Goal: Task Accomplishment & Management: Manage account settings

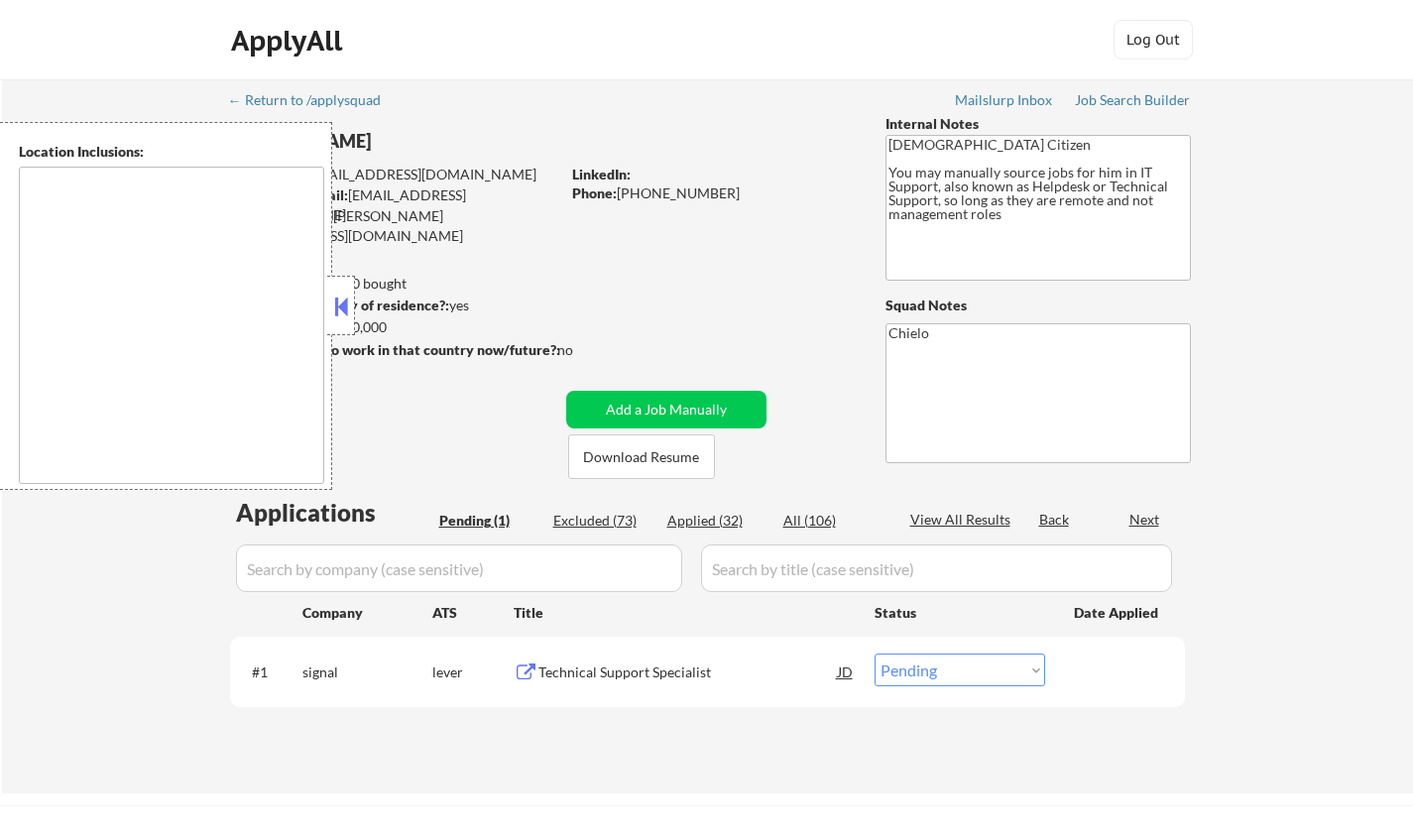
select select ""pending""
type textarea "[GEOGRAPHIC_DATA], [GEOGRAPHIC_DATA] [GEOGRAPHIC_DATA], [GEOGRAPHIC_DATA] [GEOG…"
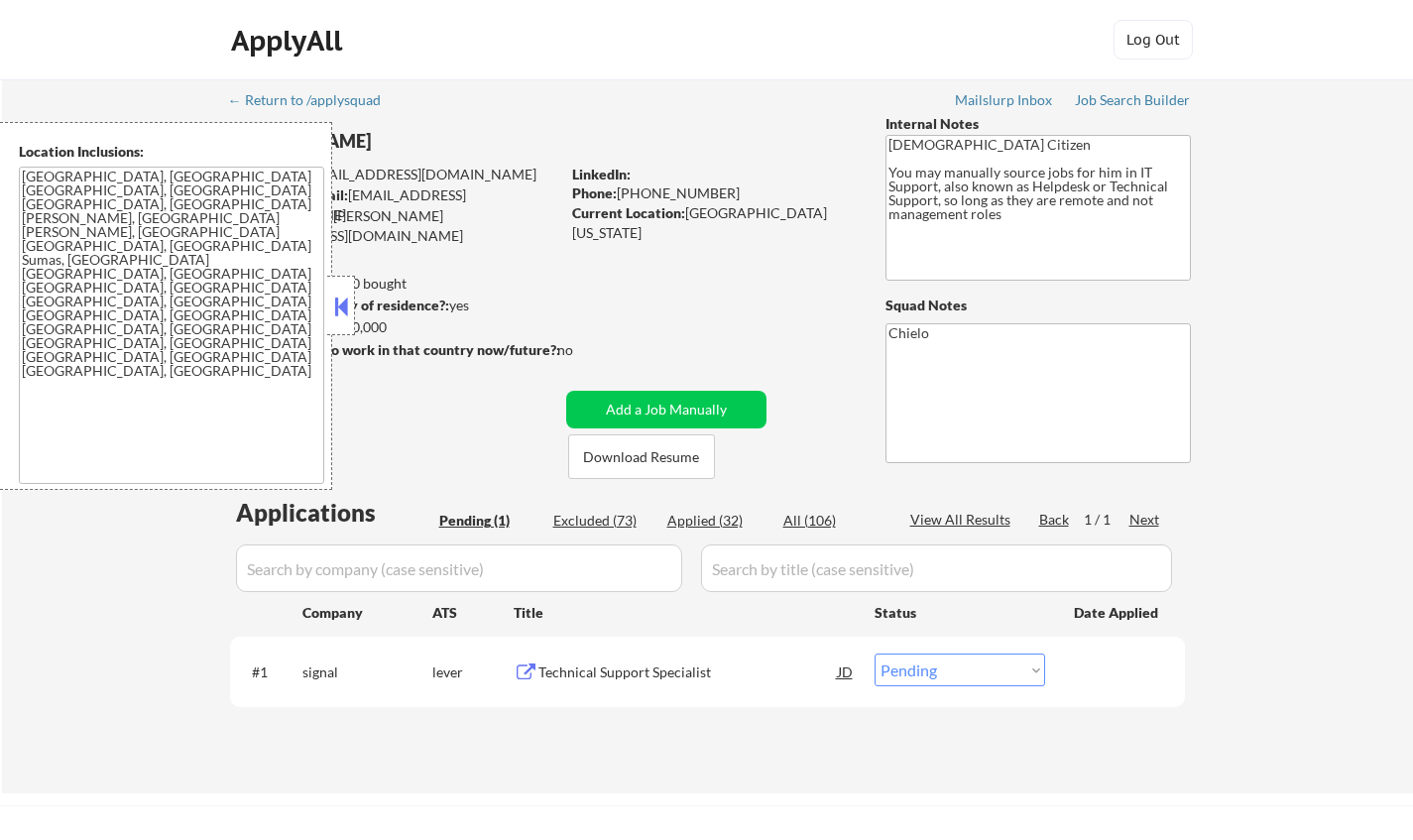
click at [713, 523] on div "Applied (32)" at bounding box center [717, 521] width 100 height 20
select select ""applied""
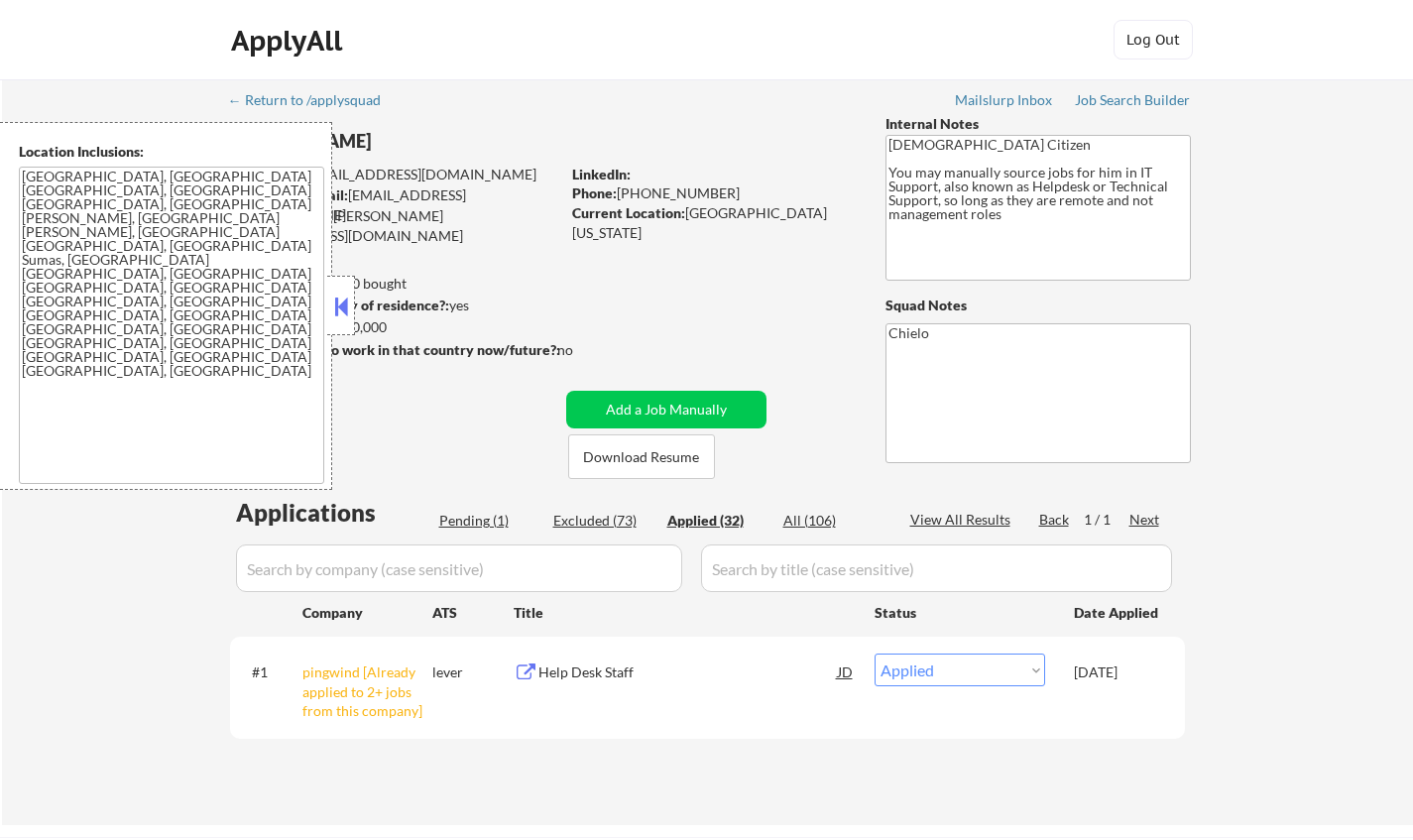
select select ""applied""
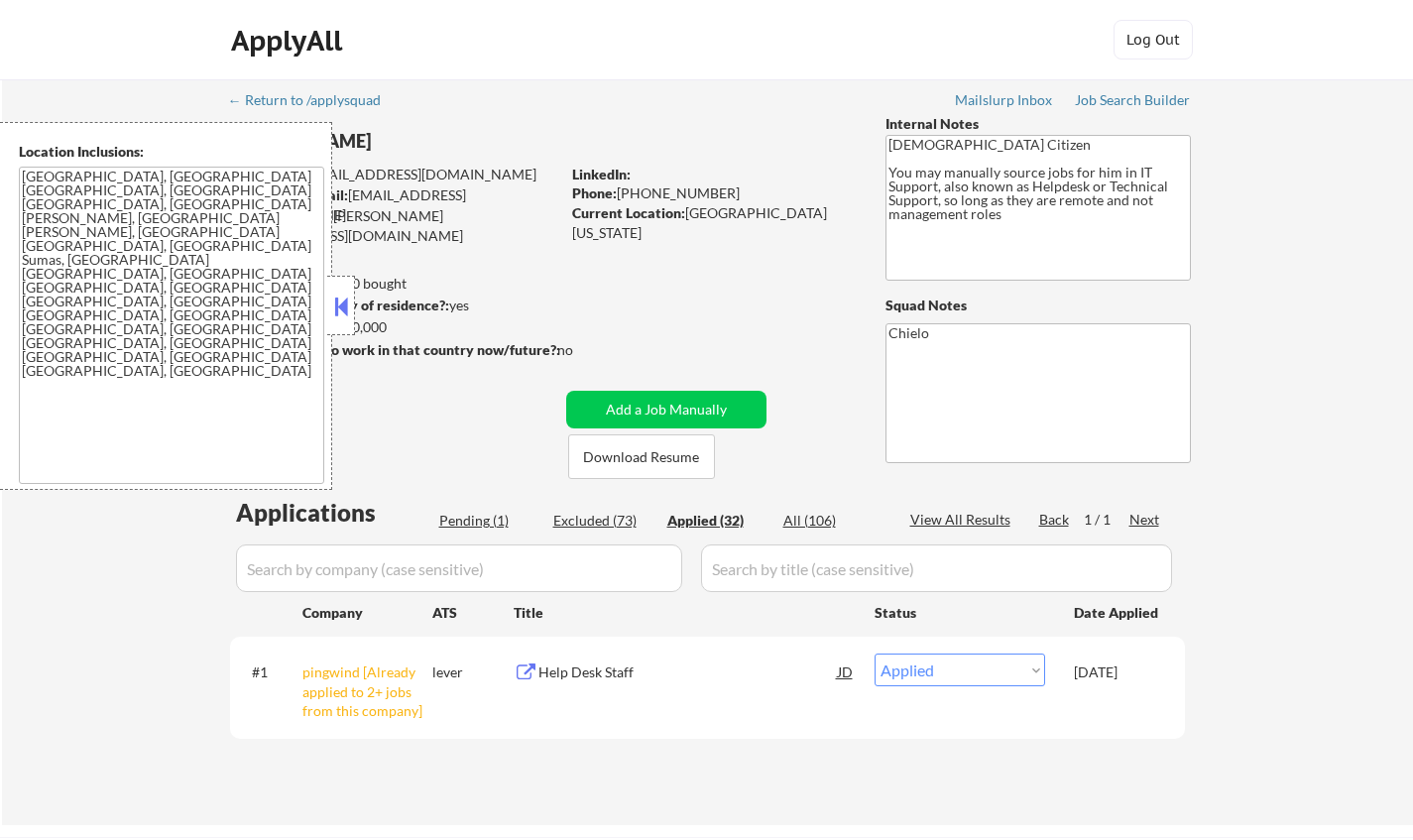
select select ""applied""
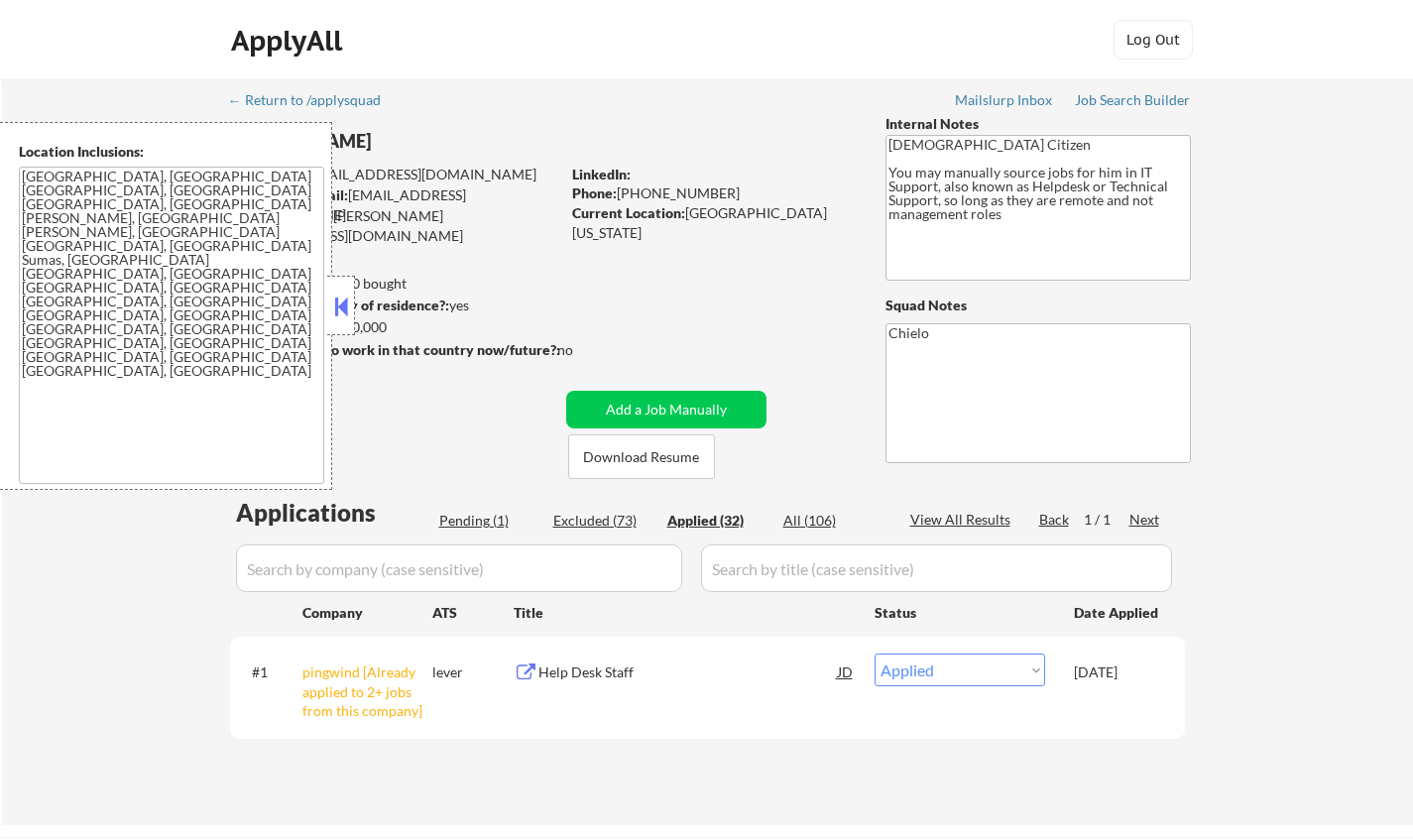
select select ""applied""
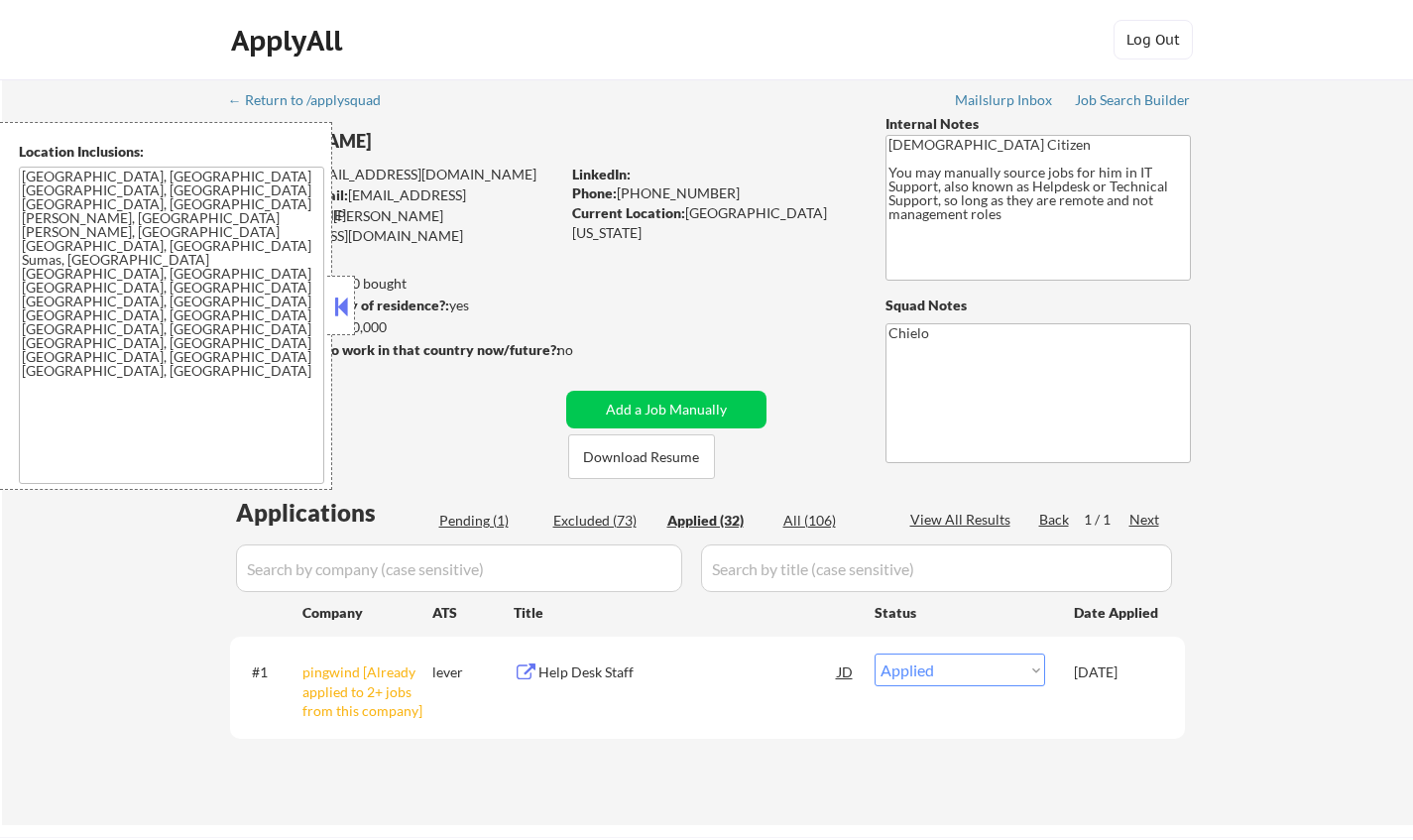
select select ""applied""
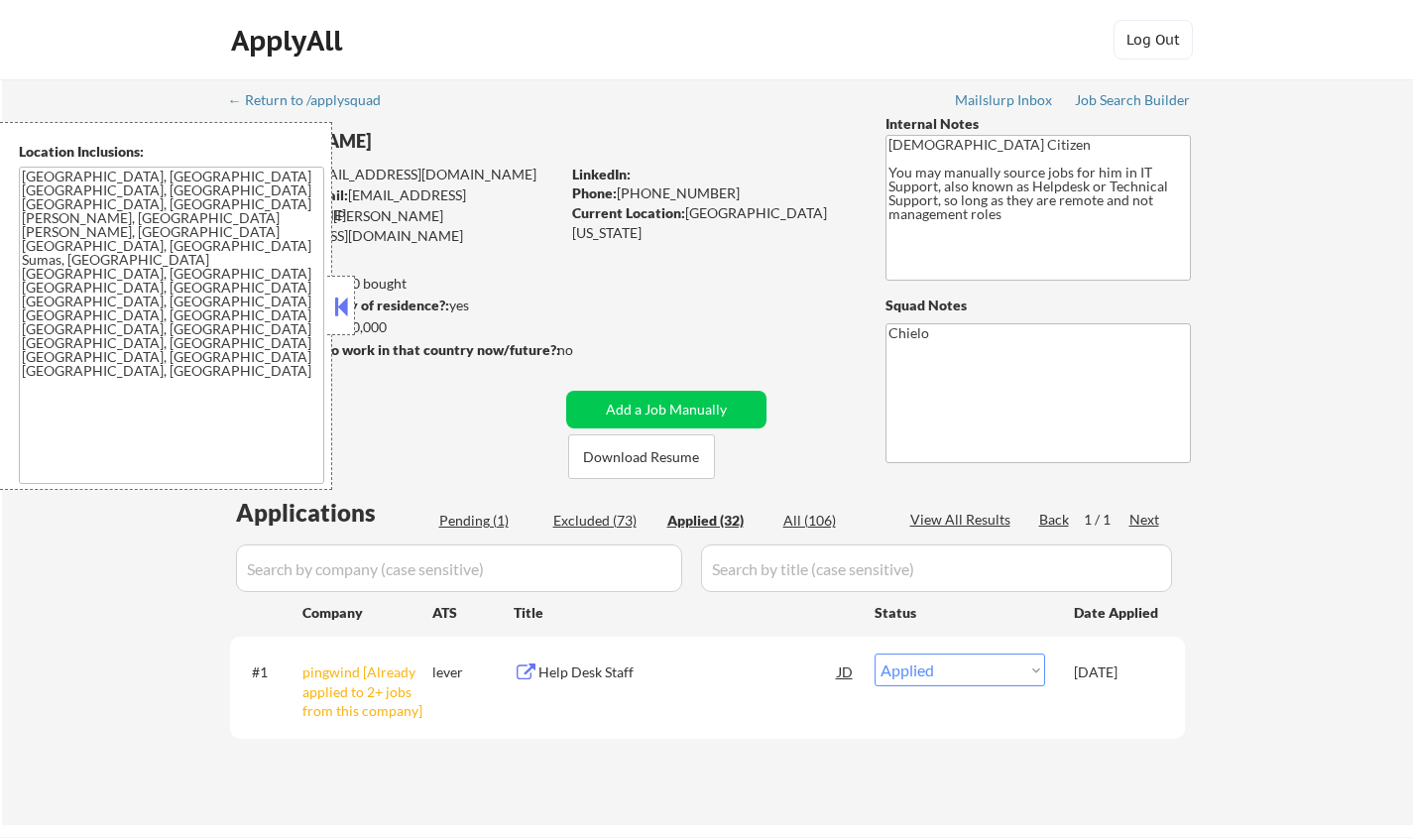
select select ""applied""
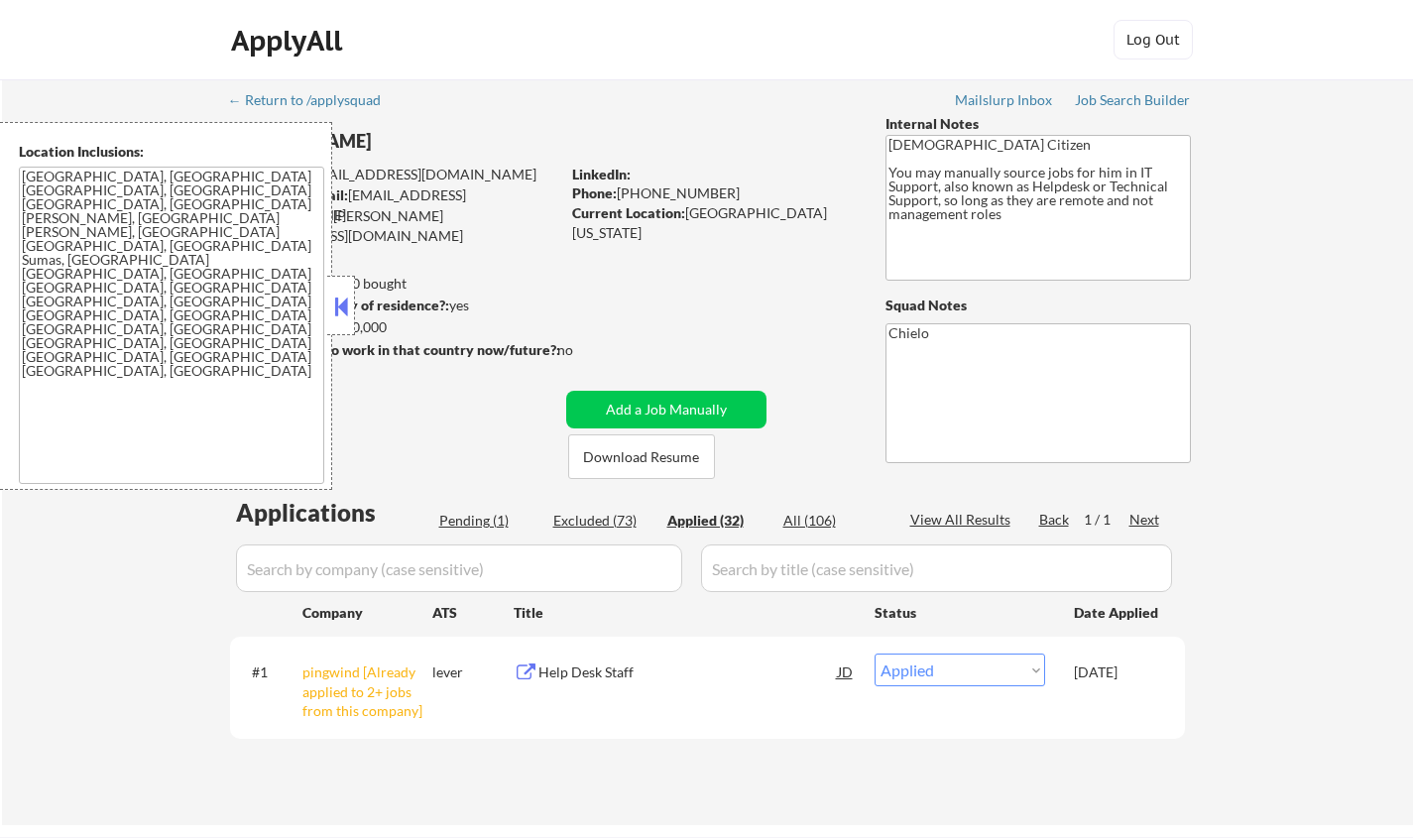
select select ""applied""
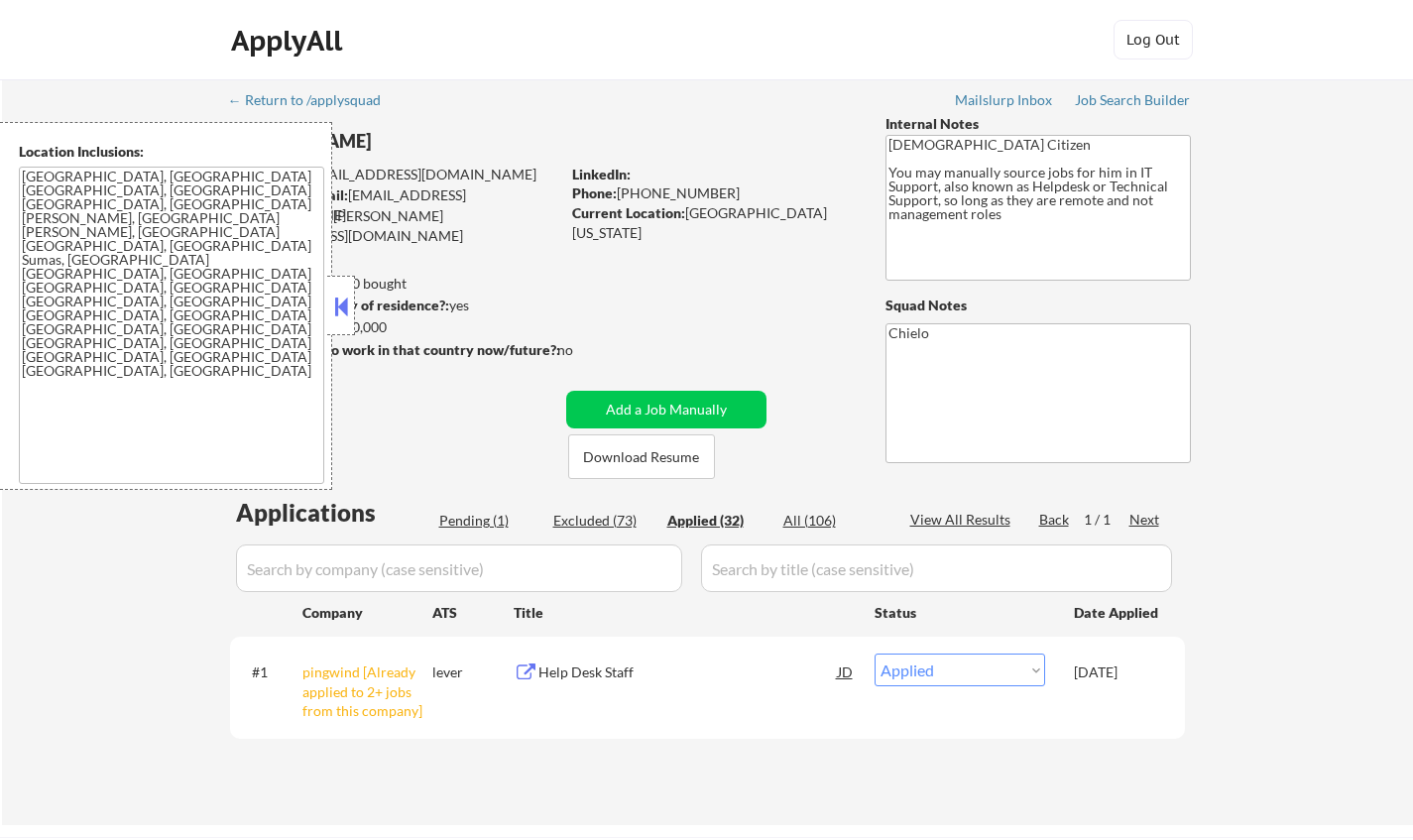
select select ""applied""
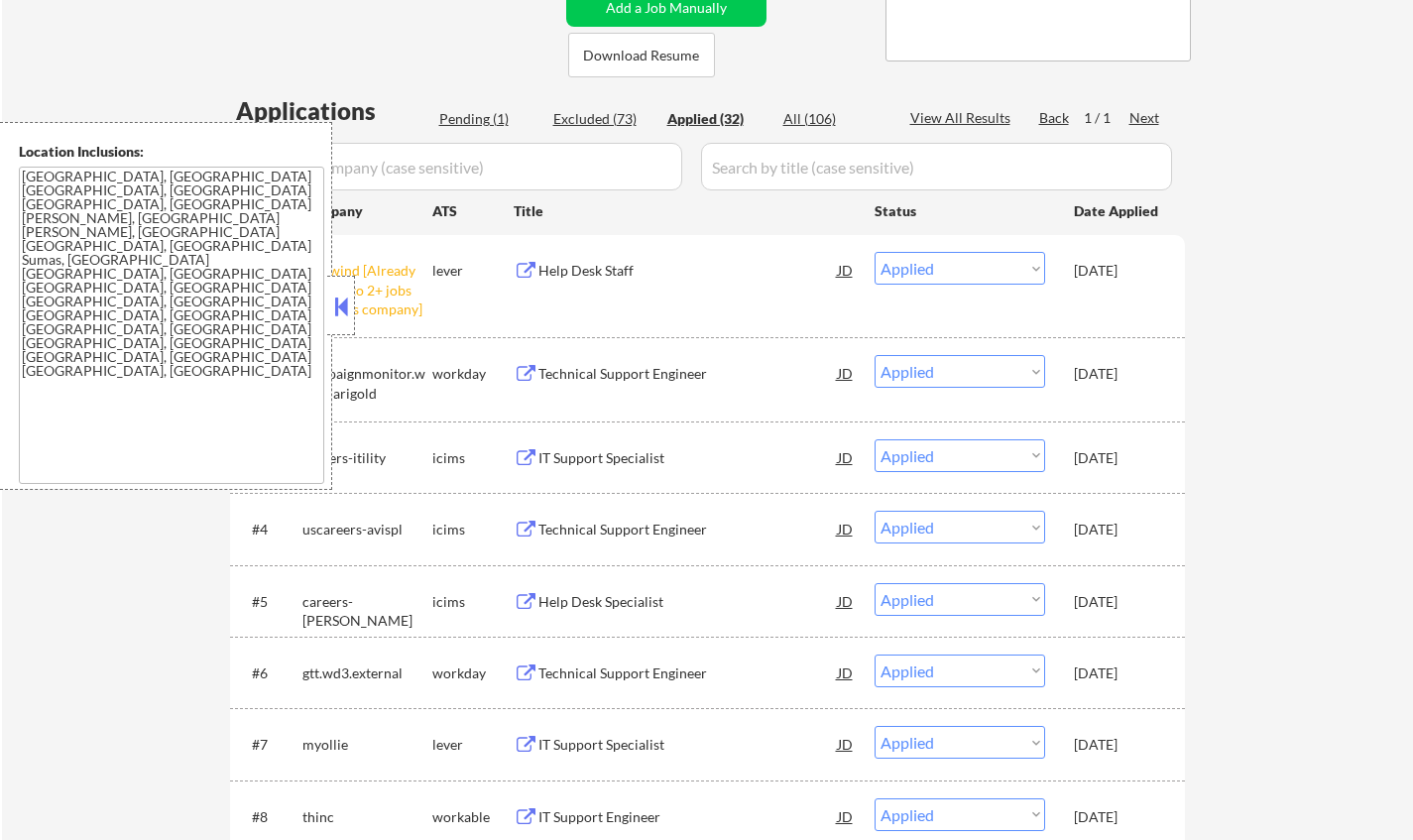
scroll to position [595, 0]
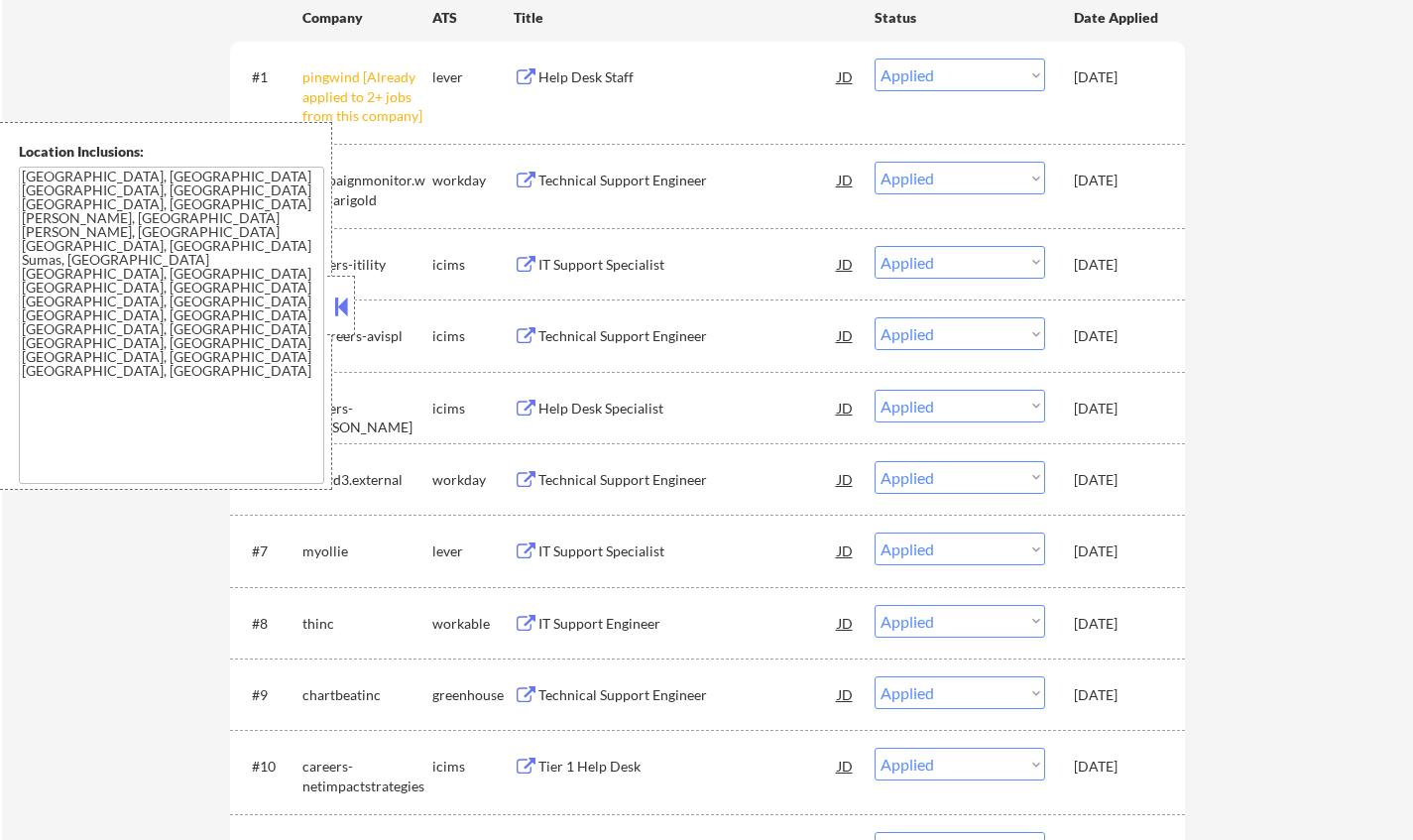
click at [345, 294] on button at bounding box center [342, 307] width 22 height 30
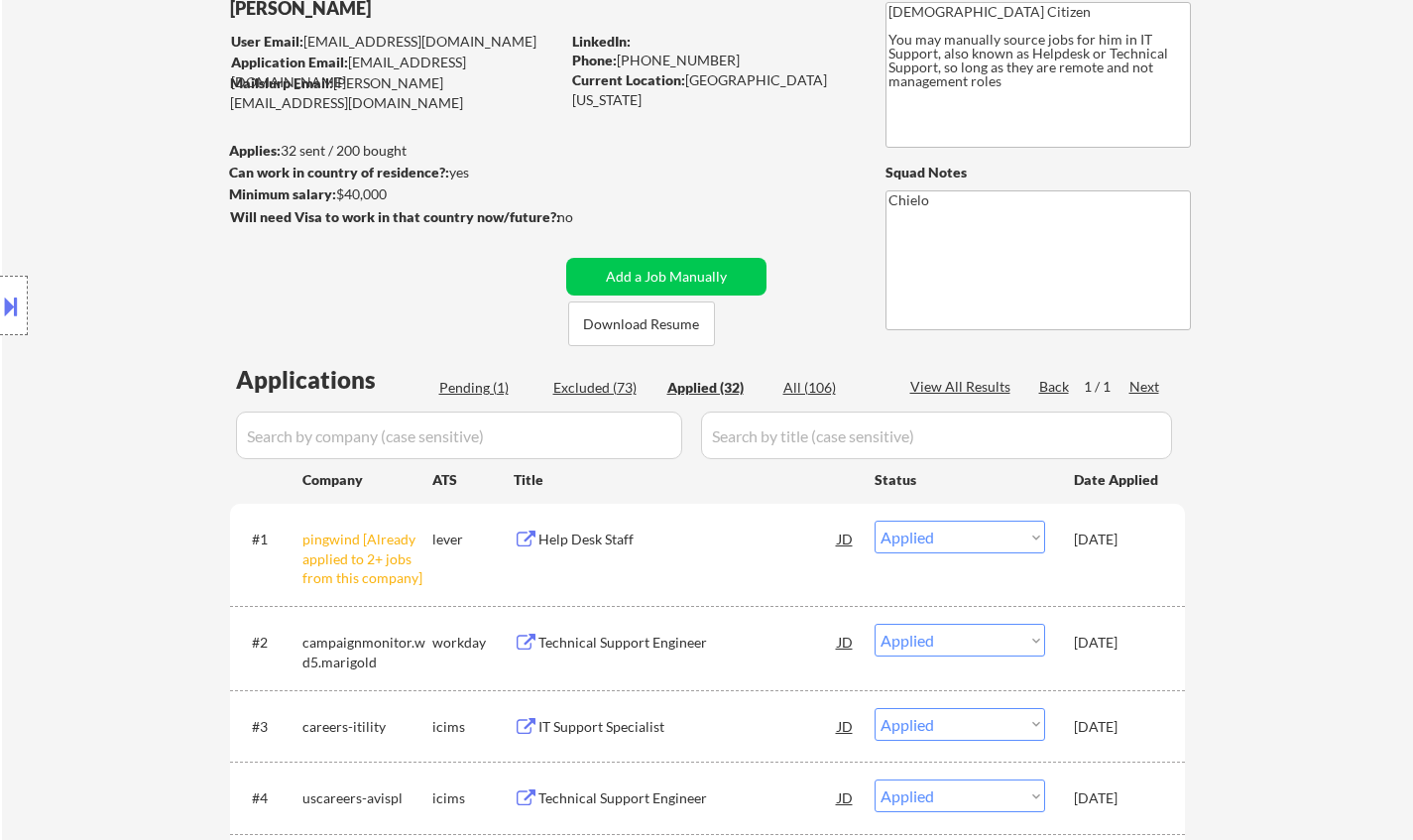
scroll to position [430, 0]
